Goal: Navigation & Orientation: Go to known website

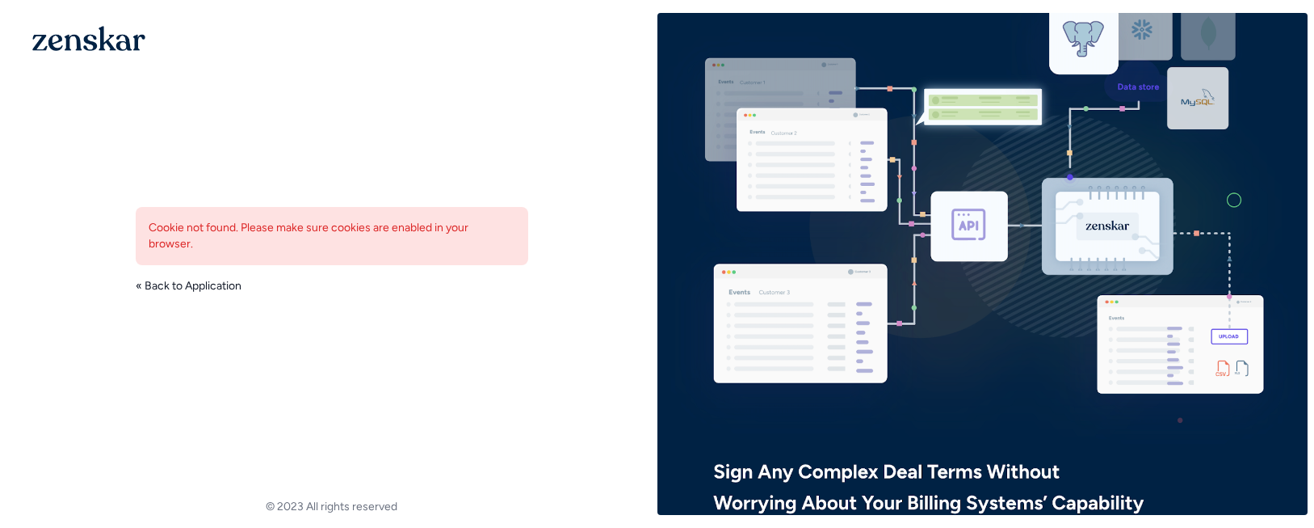
click at [217, 278] on link "« Back to Application" at bounding box center [189, 286] width 106 height 16
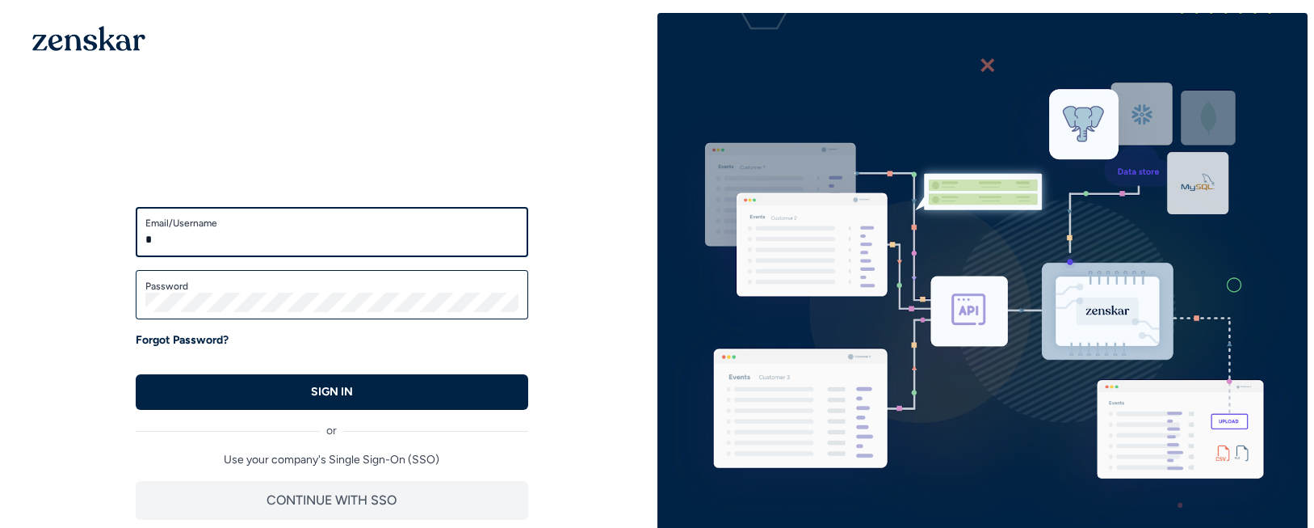
type input "**********"
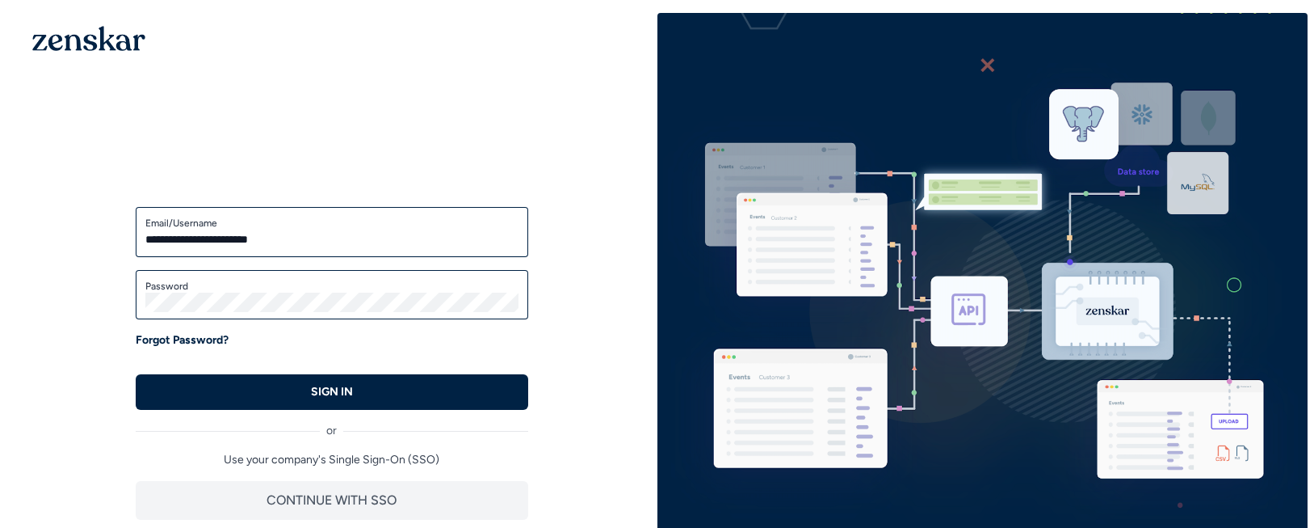
click at [136, 374] on button "SIGN IN" at bounding box center [332, 392] width 393 height 36
